Goal: Task Accomplishment & Management: Manage account settings

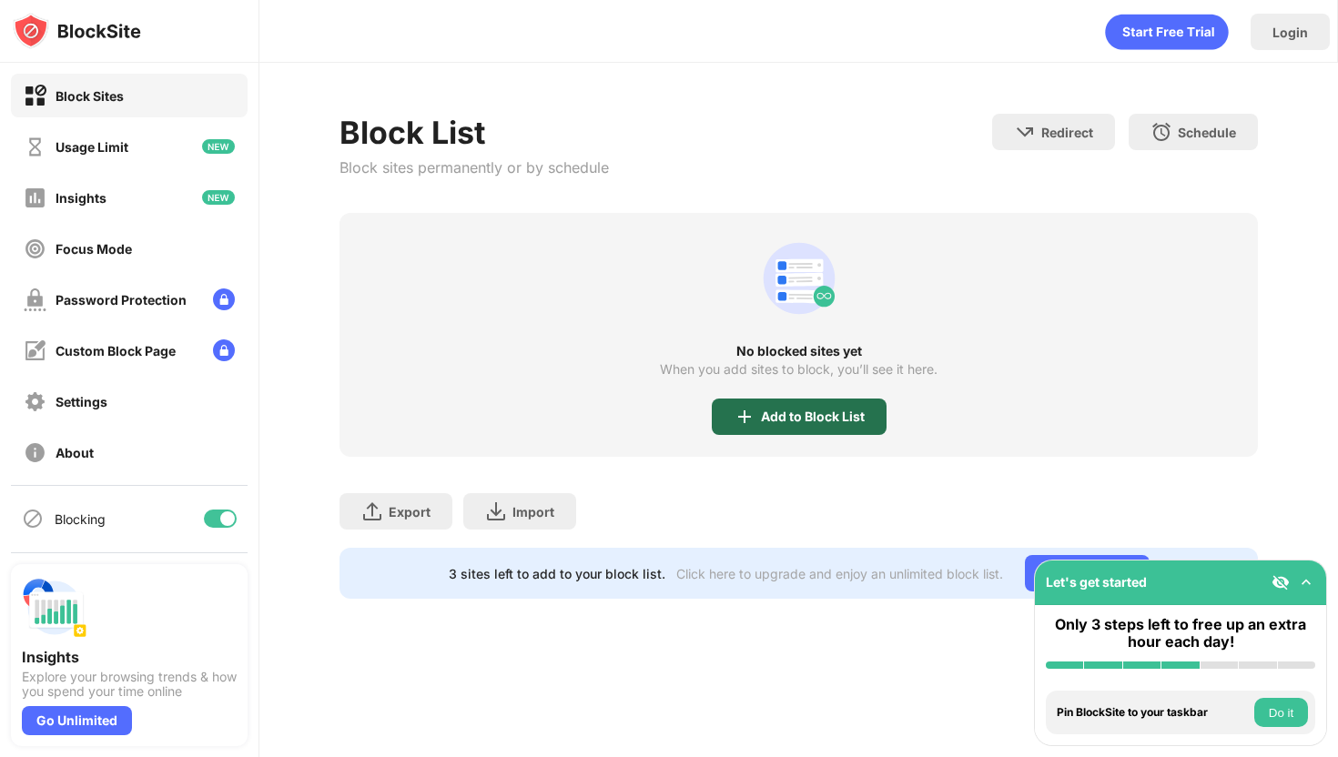
click at [813, 426] on div "Add to Block List" at bounding box center [799, 417] width 175 height 36
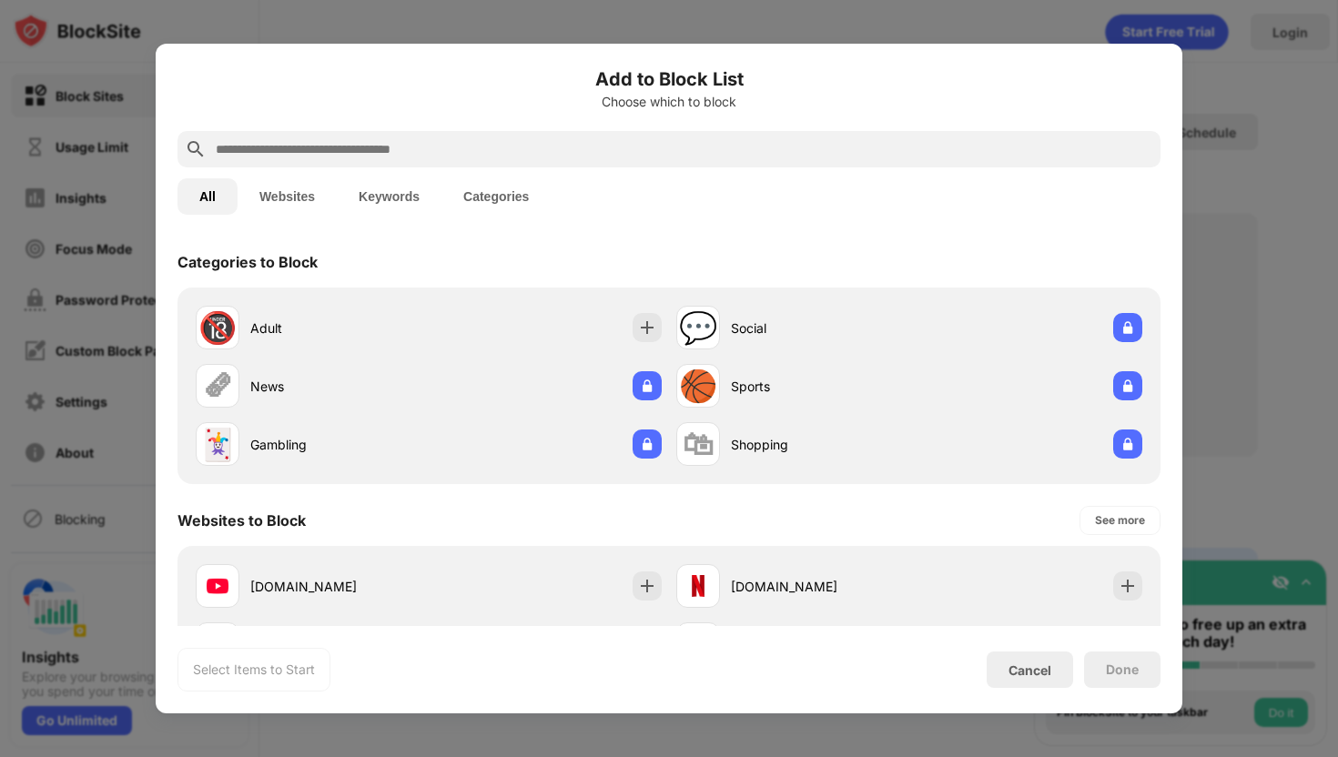
click at [325, 144] on input "text" at bounding box center [683, 149] width 939 height 22
type input "*"
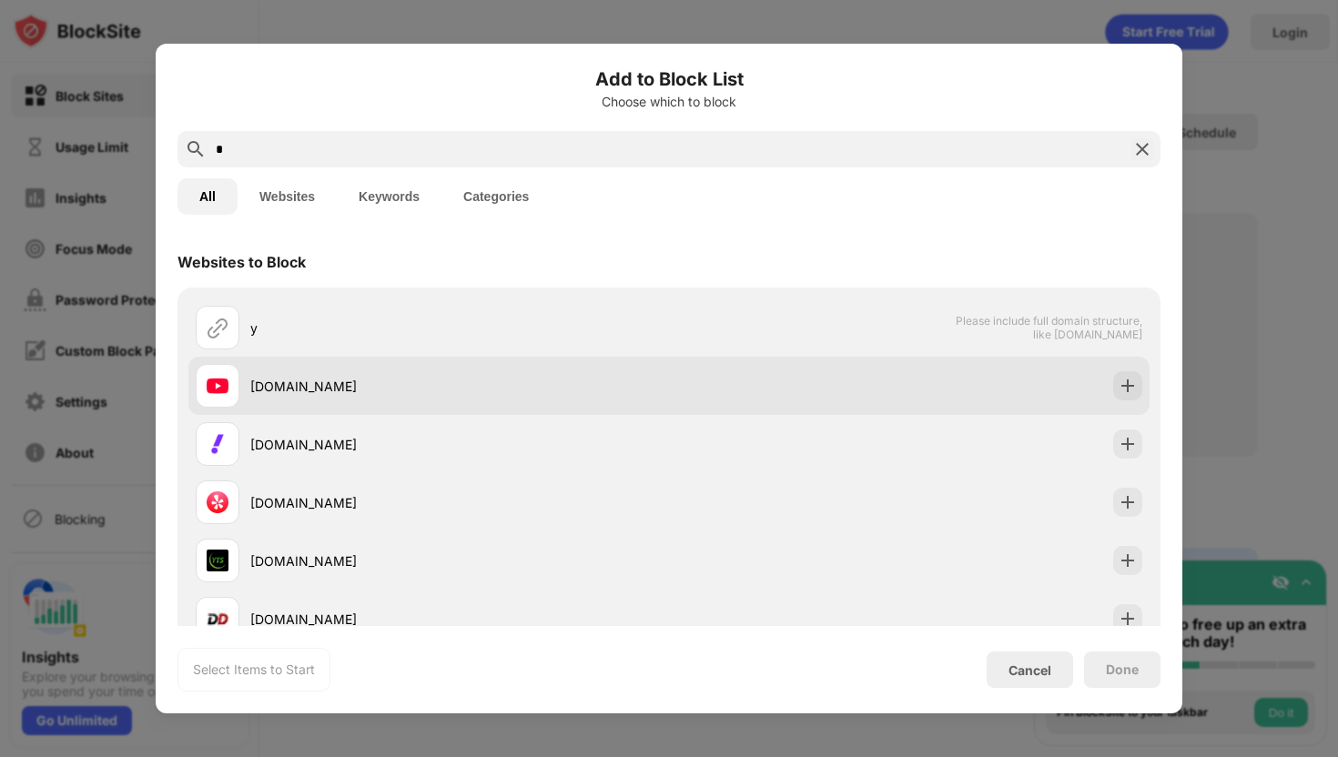
type input "*"
click at [319, 380] on div "[DOMAIN_NAME]" at bounding box center [459, 386] width 419 height 19
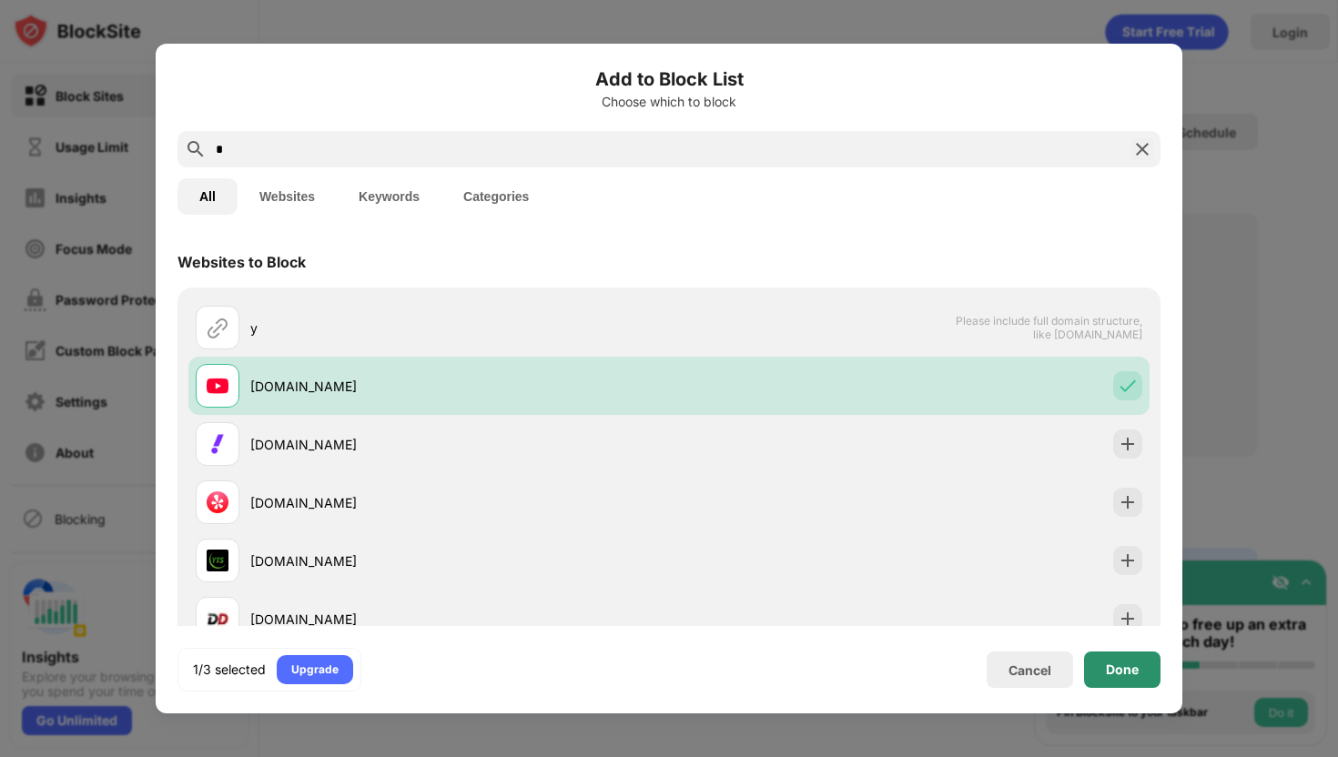
click at [1108, 662] on div "Done" at bounding box center [1122, 669] width 33 height 15
